Goal: Information Seeking & Learning: Check status

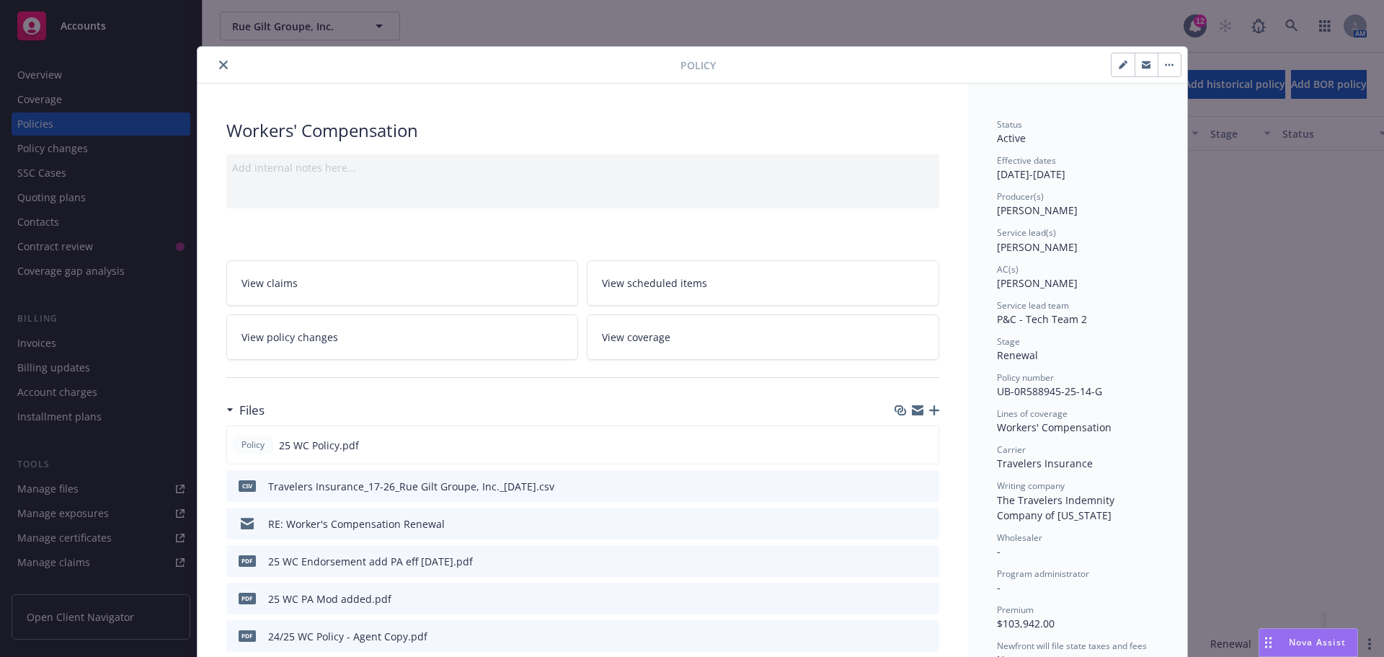
scroll to position [1009, 0]
